Goal: Navigation & Orientation: Find specific page/section

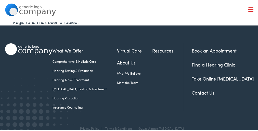
click at [129, 78] on ul "What We Offer Comprehensive & Holistic Care Hearing Testing & Evaluation Hearin…" at bounding box center [118, 72] width 131 height 52
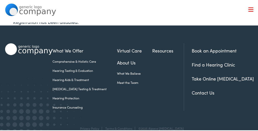
click at [129, 78] on ul "What We Offer Comprehensive & Holistic Care Hearing Testing & Evaluation Hearin…" at bounding box center [118, 72] width 131 height 52
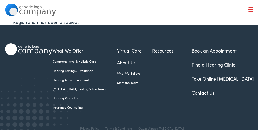
click at [129, 78] on ul "What We Offer Comprehensive & Holistic Care Hearing Testing & Evaluation Hearin…" at bounding box center [118, 72] width 131 height 52
